Goal: Information Seeking & Learning: Understand process/instructions

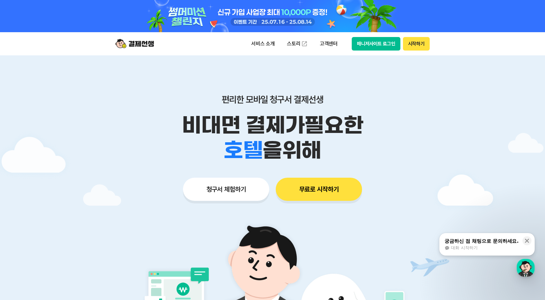
click at [321, 198] on button "무료로 시작하기" at bounding box center [319, 189] width 86 height 23
click at [314, 178] on button "무료로 시작하기" at bounding box center [319, 189] width 86 height 23
click at [414, 42] on button "시작하기" at bounding box center [416, 44] width 27 height 14
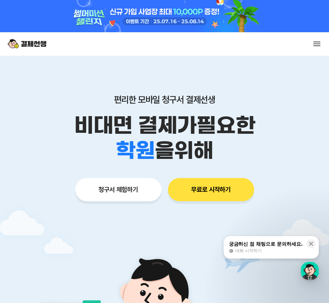
click at [0, 0] on p "고객센터" at bounding box center [0, 0] width 0 height 0
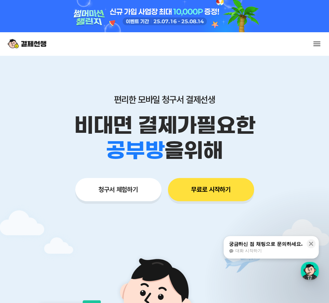
click at [0, 0] on link "자주 묻는 질문" at bounding box center [0, 0] width 0 height 0
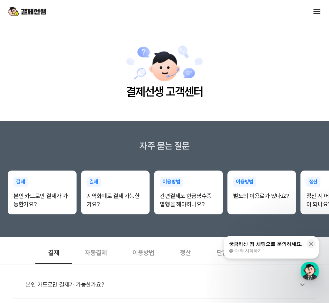
click at [251, 253] on span "대화 시작하기" at bounding box center [248, 251] width 26 height 6
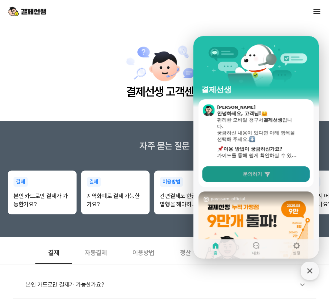
click at [264, 173] on icon at bounding box center [267, 174] width 6 height 6
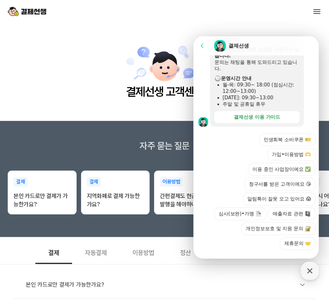
scroll to position [193, 0]
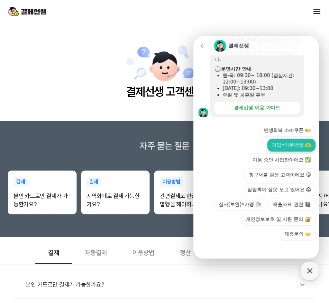
click at [290, 143] on button "가입•이용방법 🫶" at bounding box center [292, 144] width 48 height 13
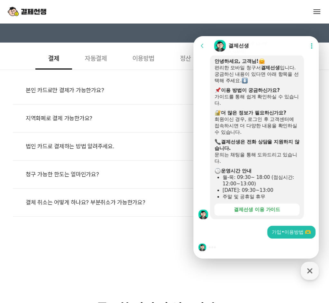
scroll to position [194, 0]
click at [311, 271] on icon "button" at bounding box center [309, 270] width 5 height 5
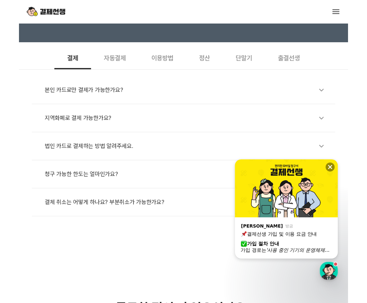
scroll to position [485, 0]
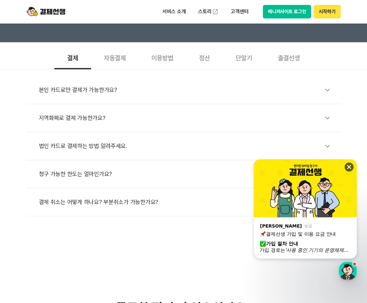
click at [329, 166] on icon at bounding box center [349, 167] width 4 height 4
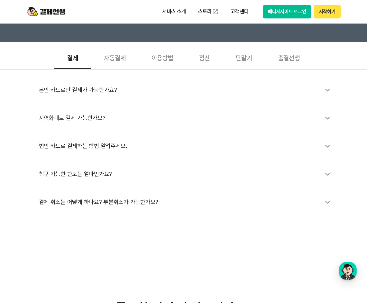
click at [163, 52] on div "이용방법" at bounding box center [163, 57] width 48 height 24
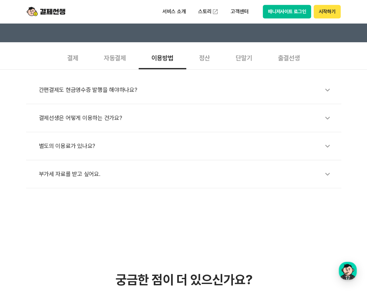
click at [107, 91] on div "간편결제도 현금영수증 발행을 해야하나요?" at bounding box center [187, 89] width 296 height 15
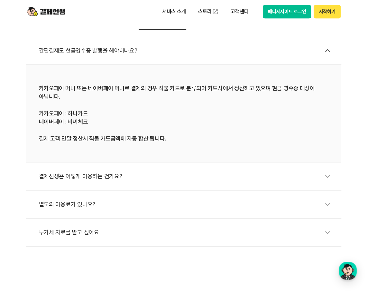
scroll to position [236, 0]
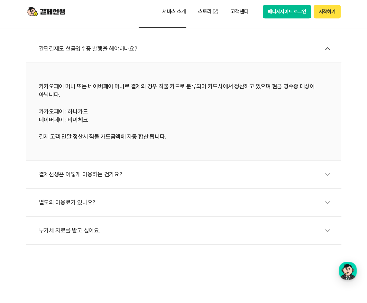
click at [111, 173] on div "결제선생은 어떻게 이용하는 건가요?" at bounding box center [187, 174] width 296 height 15
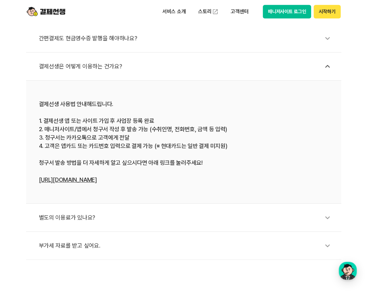
scroll to position [246, 0]
click at [84, 216] on div "별도의 이용료가 있나요?" at bounding box center [187, 217] width 296 height 15
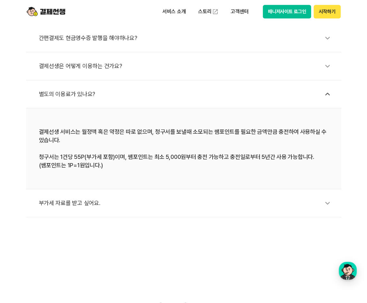
click at [88, 202] on div "부가세 자료를 받고 싶어요." at bounding box center [187, 202] width 296 height 15
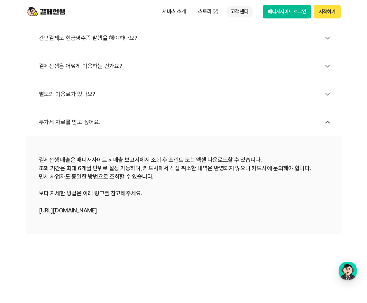
click at [238, 11] on p "고객센터" at bounding box center [239, 12] width 27 height 12
click at [241, 30] on ul "자주 묻는 질문 이용 가이드" at bounding box center [253, 45] width 54 height 39
click at [329, 269] on div "button" at bounding box center [348, 270] width 18 height 18
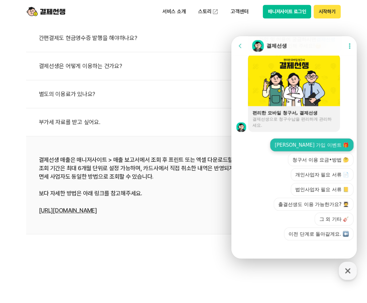
click at [320, 145] on button "신규 가입 이벤트 🎁" at bounding box center [311, 144] width 83 height 13
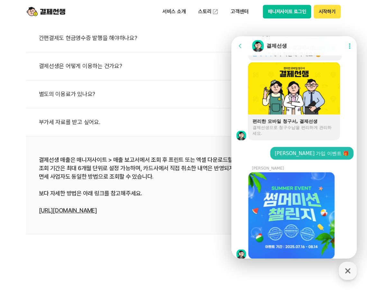
scroll to position [497, 0]
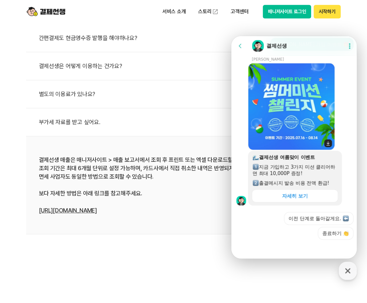
scroll to position [586, 0]
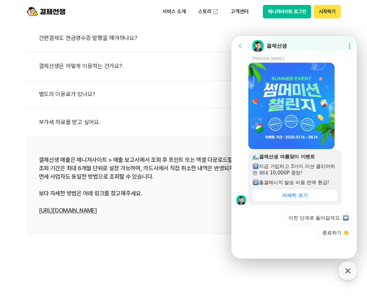
click at [292, 195] on div "자세히 보기" at bounding box center [295, 195] width 26 height 6
click at [324, 220] on button "이전 단계로 돌아갈게요." at bounding box center [319, 217] width 70 height 13
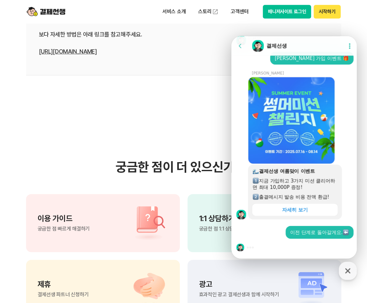
scroll to position [406, 0]
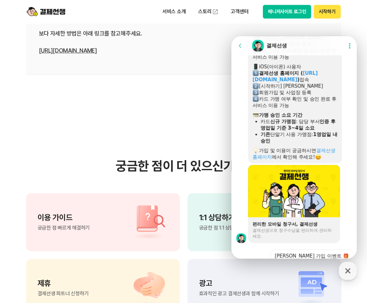
click at [200, 227] on span "궁금한 점 1:1 상담으로 해결하기" at bounding box center [230, 227] width 63 height 5
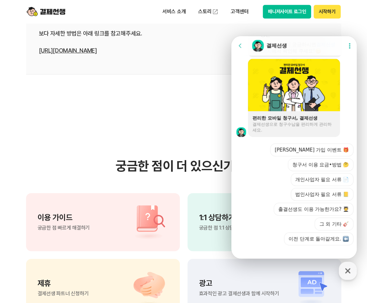
scroll to position [966, 0]
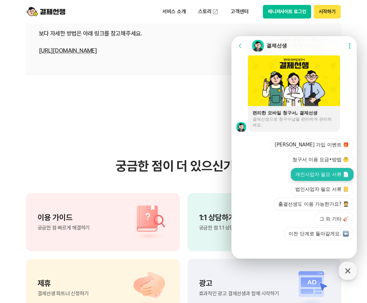
click at [329, 176] on button "개인사업자 필요 서류 📄" at bounding box center [322, 174] width 63 height 13
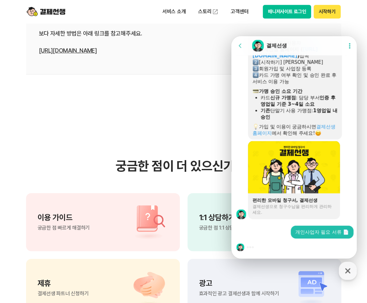
click at [329, 176] on div at bounding box center [294, 167] width 92 height 52
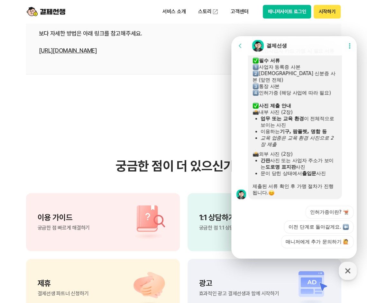
scroll to position [1099, 0]
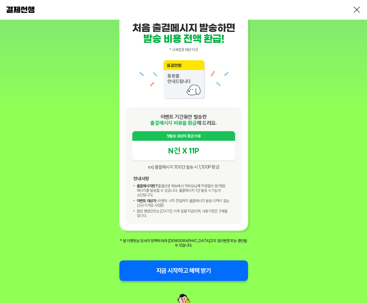
scroll to position [746, 0]
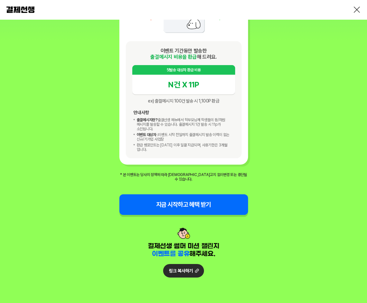
click at [192, 198] on button "지금 시작하고 혜택 받기" at bounding box center [183, 204] width 129 height 21
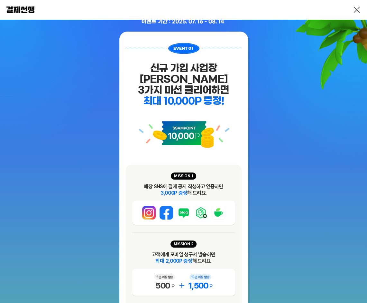
scroll to position [0, 0]
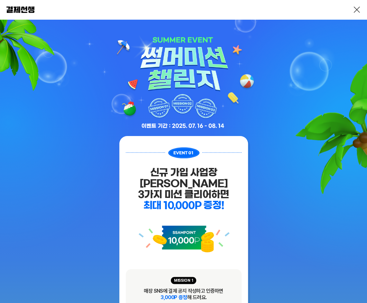
click at [354, 11] on link at bounding box center [357, 10] width 8 height 8
